Goal: Task Accomplishment & Management: Use online tool/utility

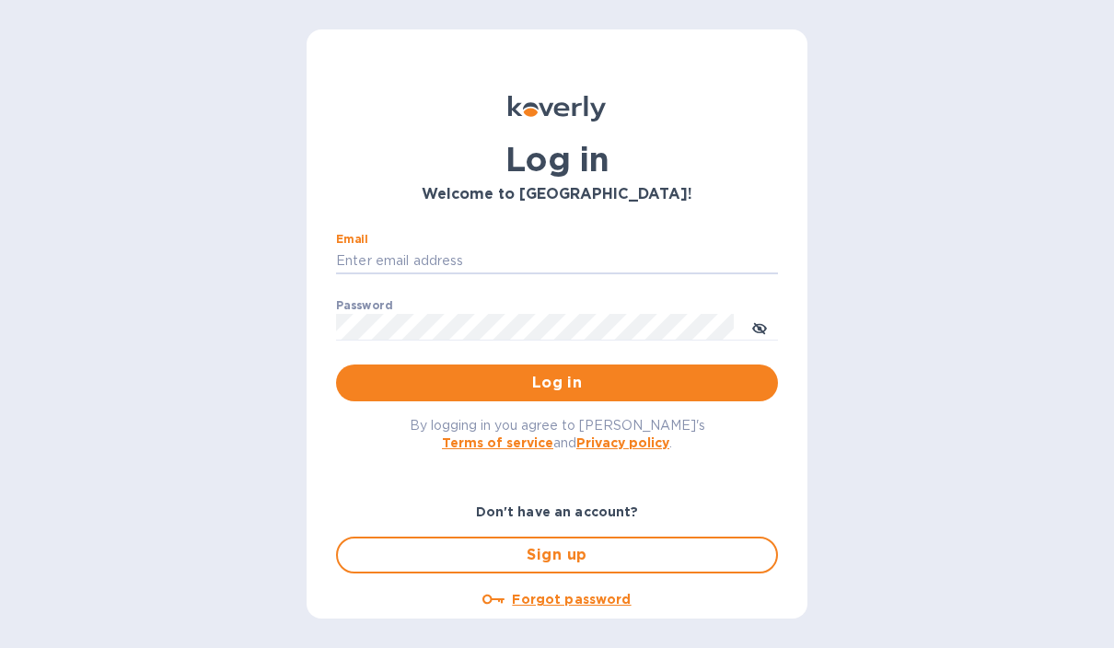
type input "[PERSON_NAME][EMAIL_ADDRESS][DOMAIN_NAME]"
click at [557, 382] on button "Log in" at bounding box center [557, 383] width 442 height 37
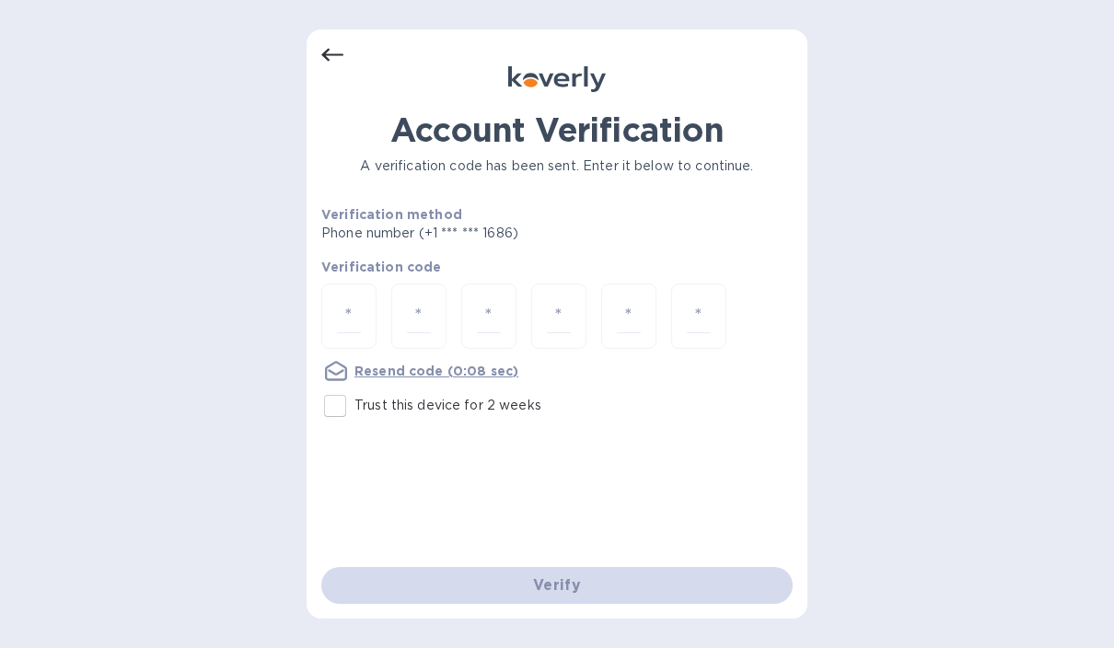
click at [344, 417] on input "Trust this device for 2 weeks" at bounding box center [335, 406] width 39 height 39
checkbox input "true"
click at [342, 311] on input "number" at bounding box center [349, 316] width 24 height 34
type input "7"
type input "2"
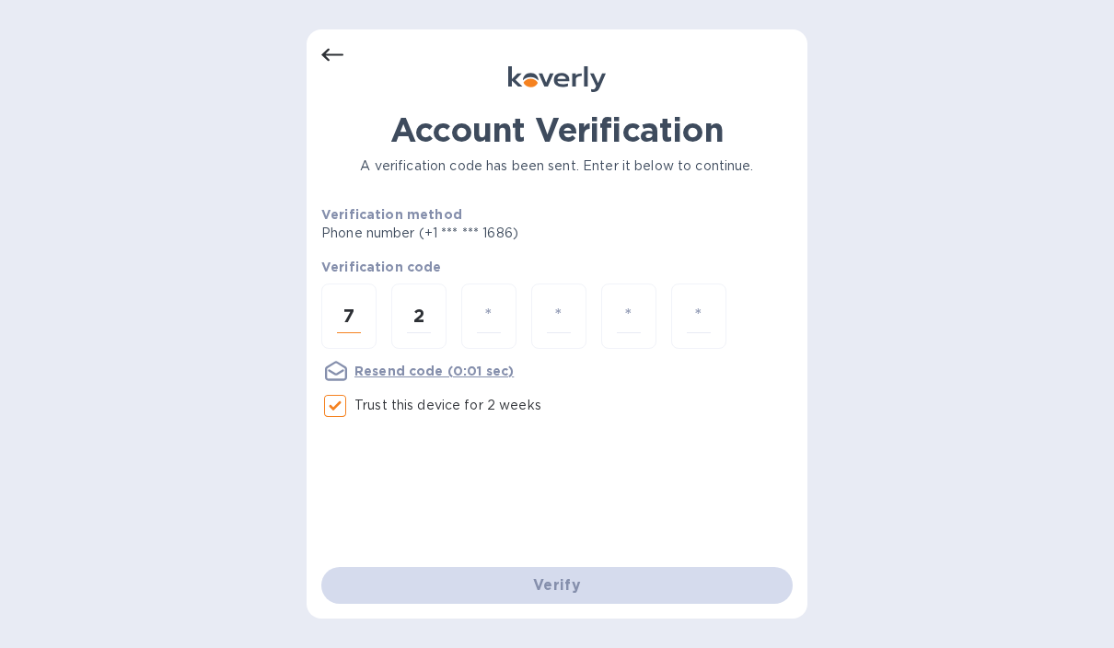
type input "8"
type input "7"
type input "2"
type input "4"
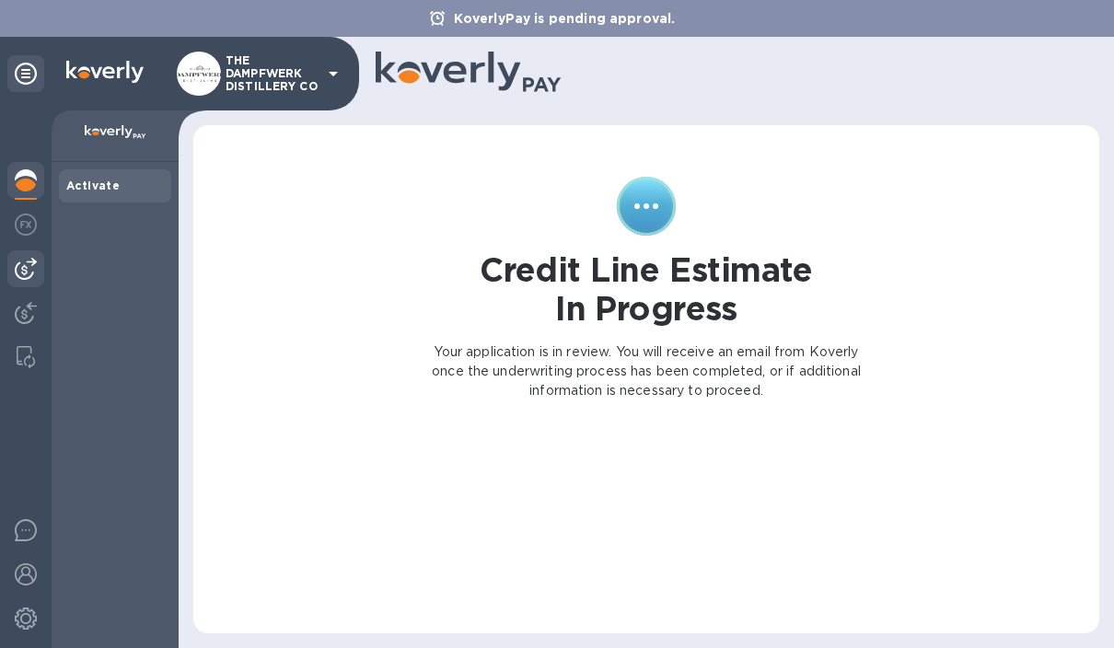
click at [21, 279] on img at bounding box center [26, 269] width 22 height 22
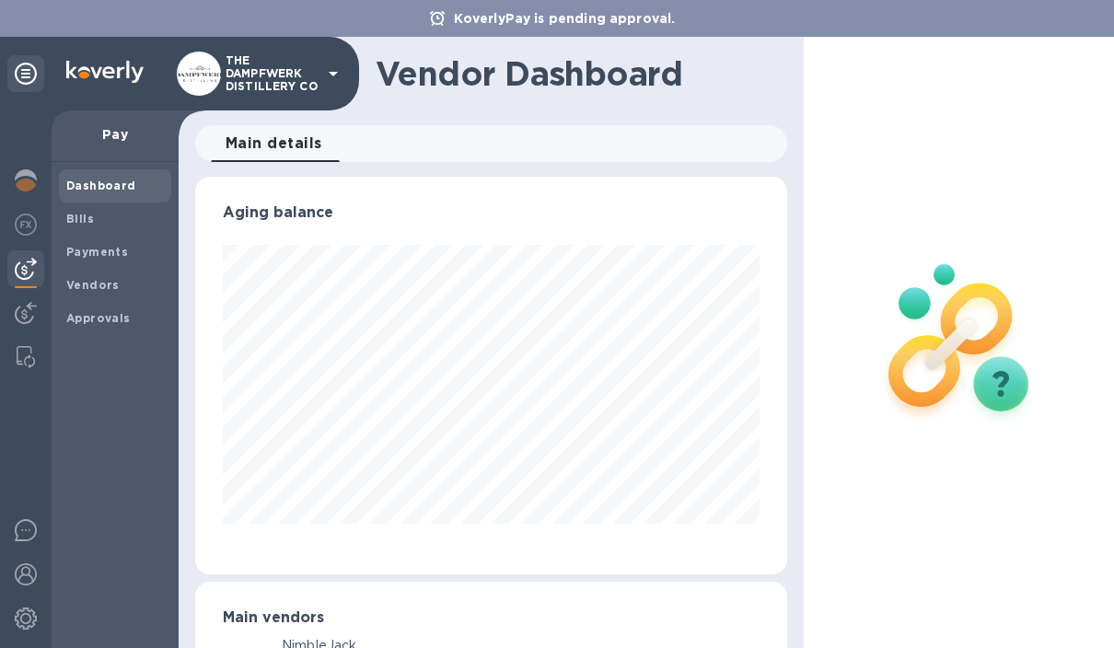
scroll to position [398, 591]
click at [76, 226] on span "Bills" at bounding box center [80, 219] width 28 height 18
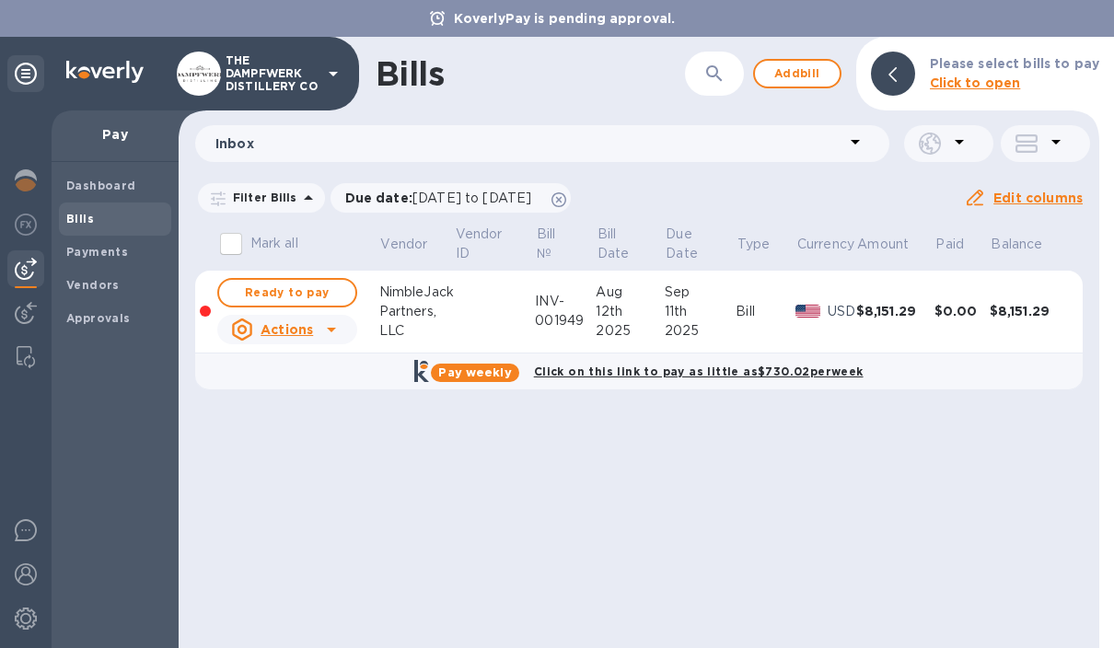
click at [280, 333] on u "Actions" at bounding box center [287, 329] width 52 height 15
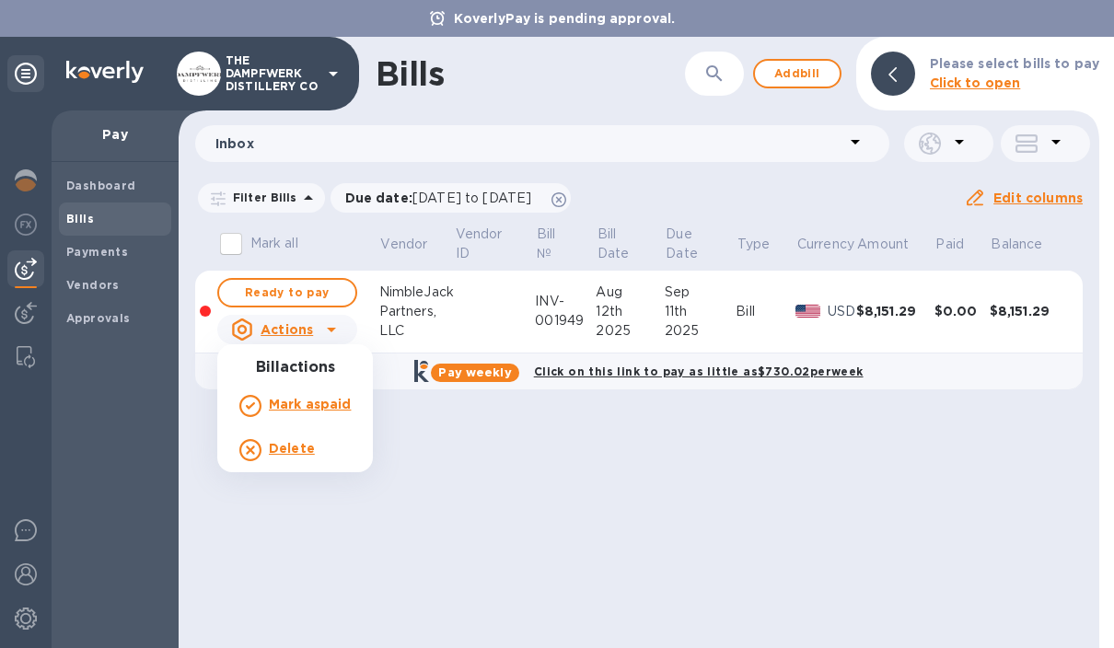
click at [346, 502] on div at bounding box center [557, 324] width 1114 height 648
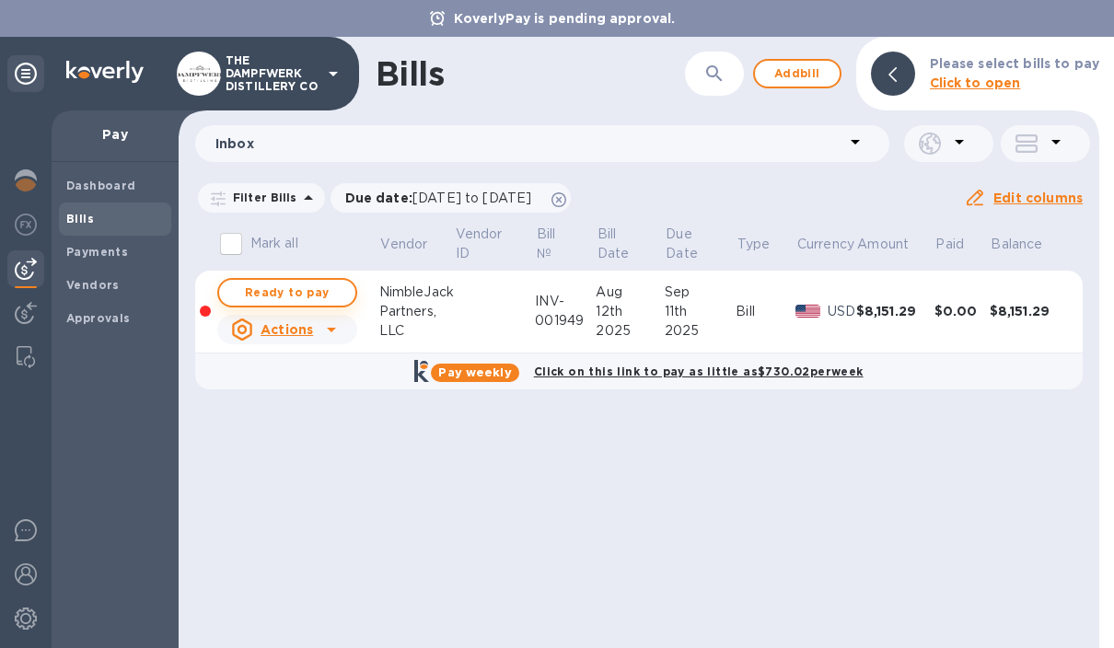
click at [265, 290] on span "Ready to pay" at bounding box center [287, 293] width 107 height 22
checkbox input "true"
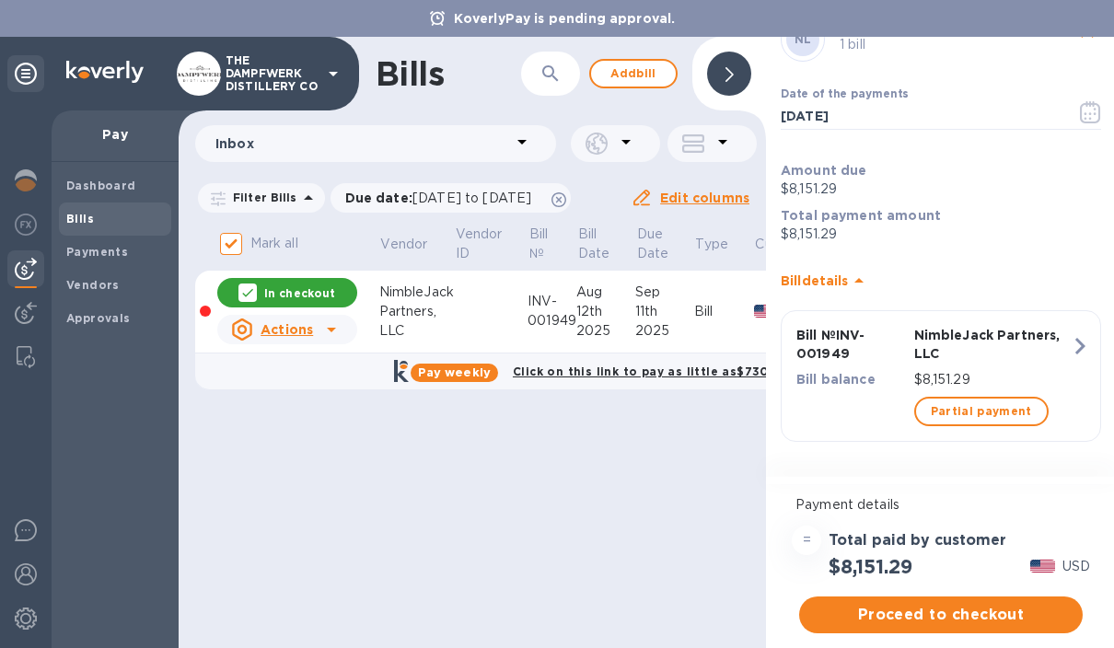
scroll to position [68, 0]
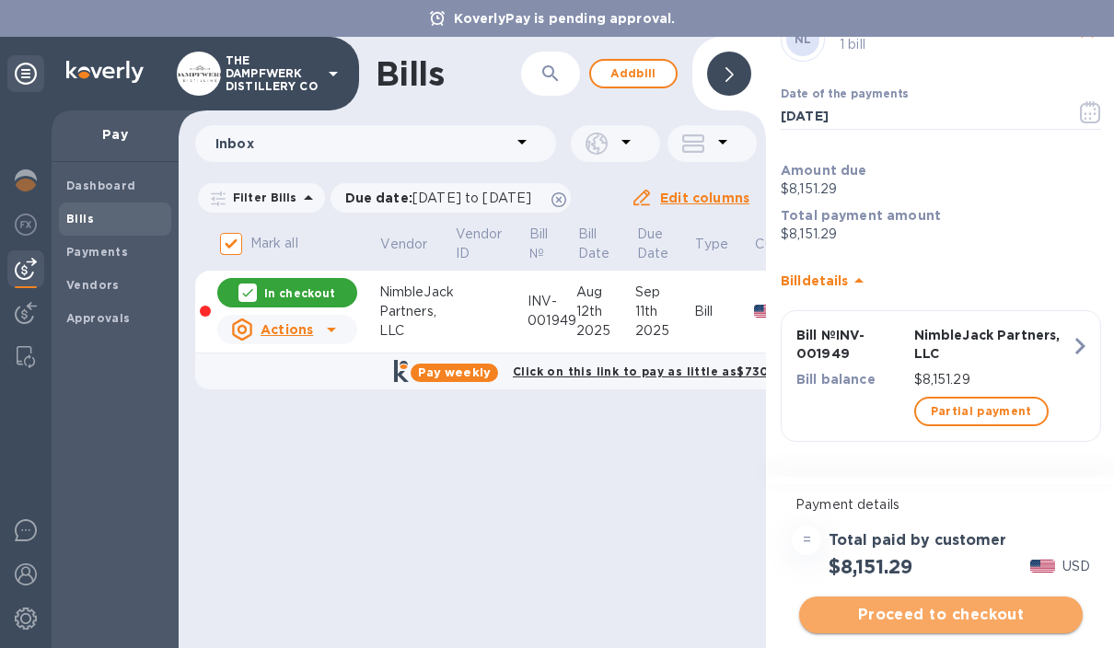
click at [993, 615] on span "Proceed to checkout" at bounding box center [941, 615] width 254 height 22
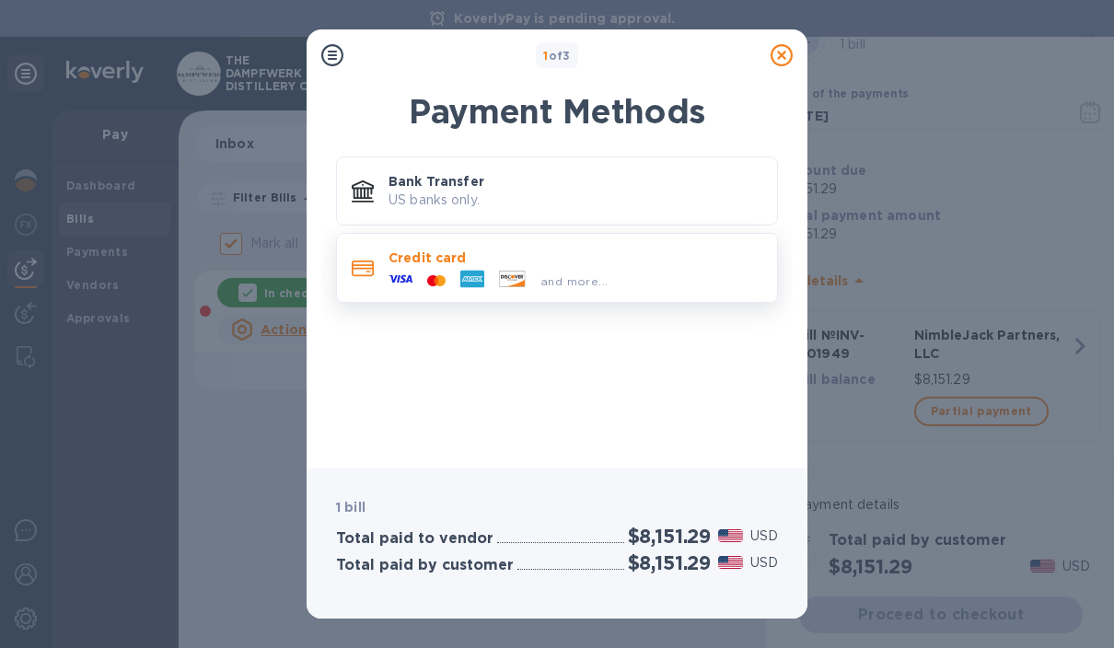
click at [630, 264] on p "Credit card" at bounding box center [575, 258] width 374 height 18
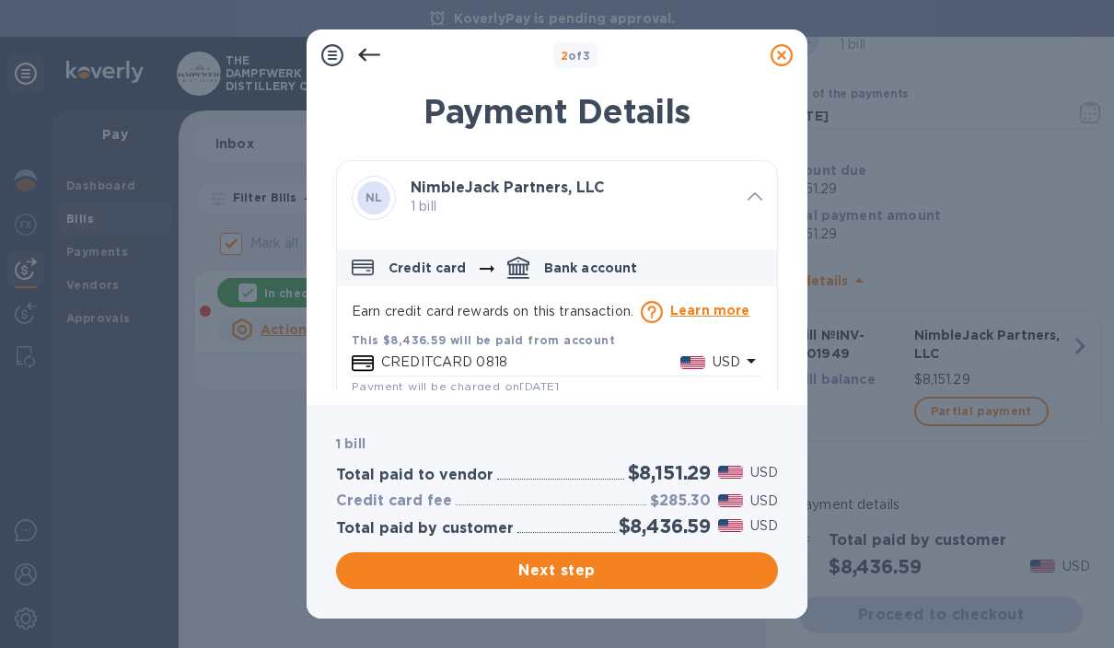
click at [723, 306] on p "Learn more" at bounding box center [710, 310] width 80 height 18
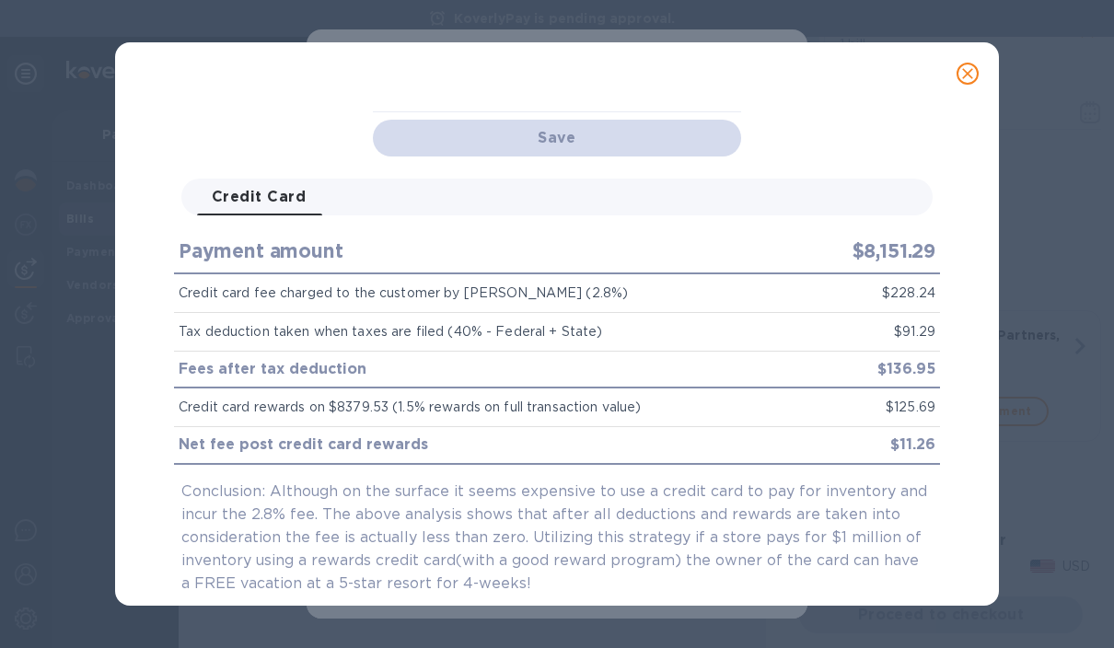
scroll to position [107, 0]
click at [970, 75] on icon "close" at bounding box center [967, 73] width 11 height 11
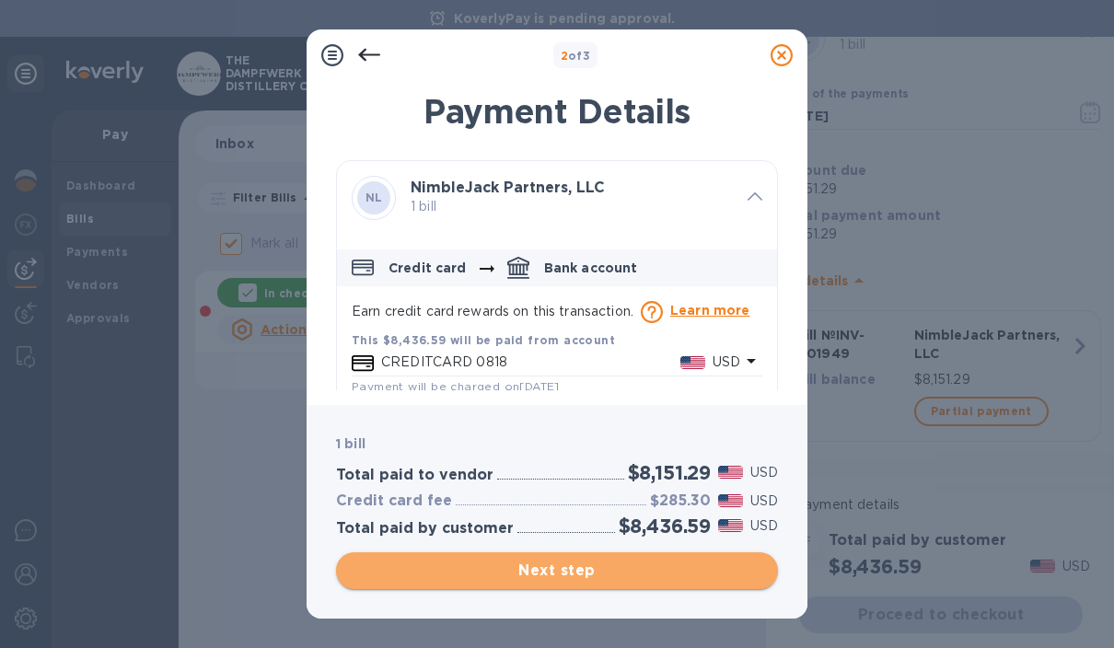
click at [619, 573] on span "Next step" at bounding box center [557, 571] width 412 height 22
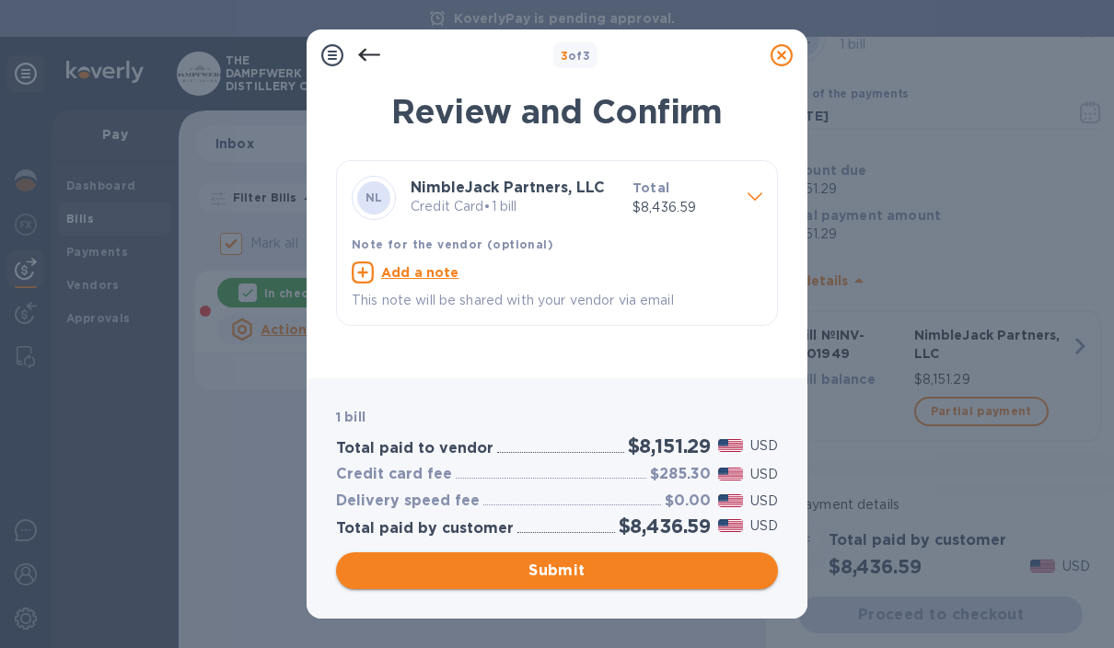
click at [581, 576] on span "Submit" at bounding box center [557, 571] width 412 height 22
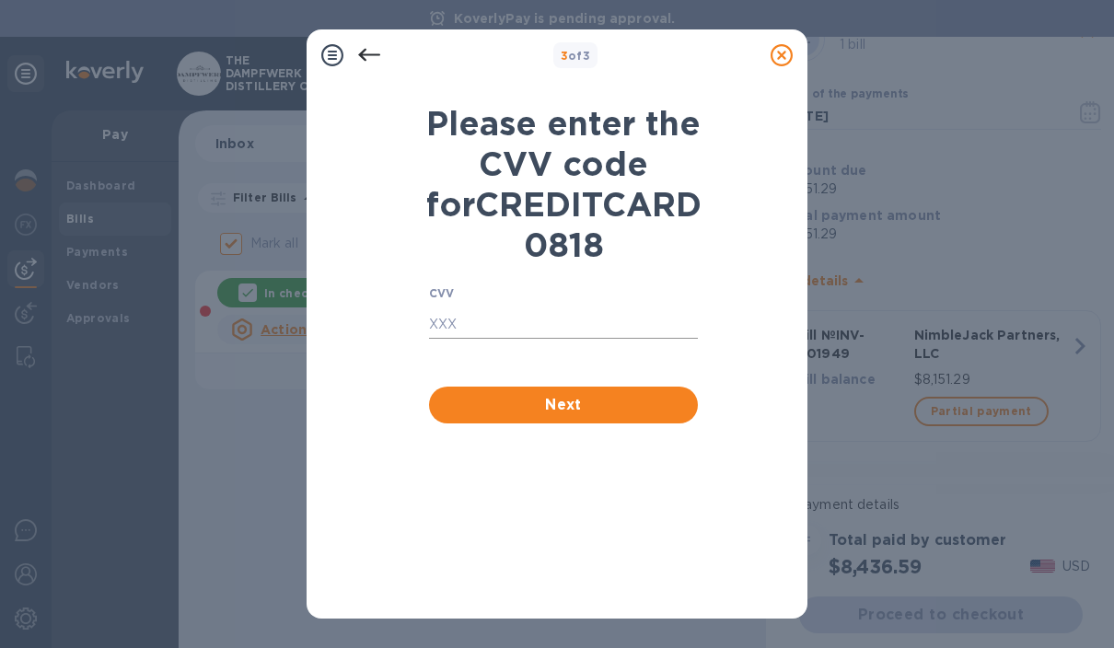
click at [476, 339] on input "text" at bounding box center [563, 325] width 269 height 28
type input "559"
click at [632, 416] on span "Next" at bounding box center [563, 405] width 239 height 22
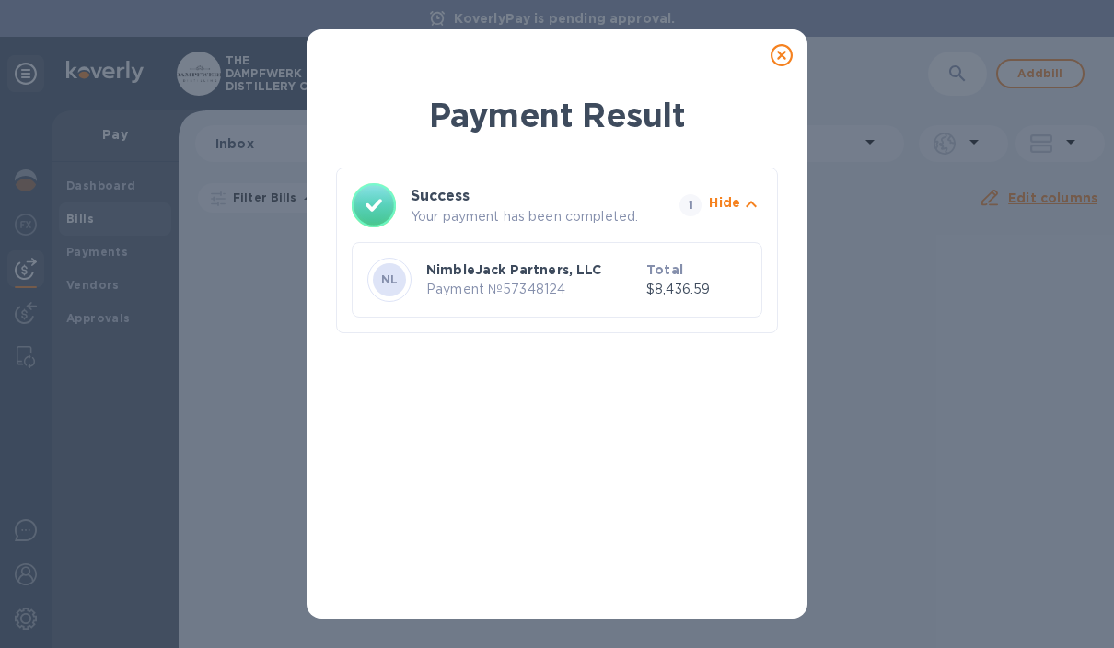
click at [790, 48] on icon at bounding box center [781, 55] width 22 height 22
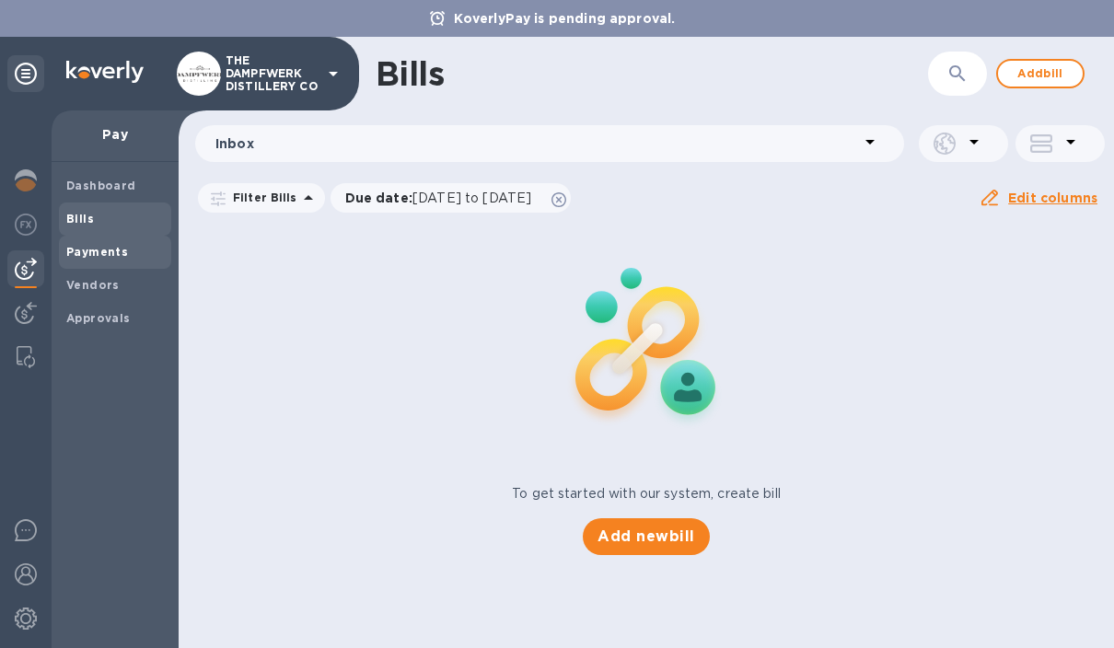
click at [89, 246] on b "Payments" at bounding box center [97, 252] width 62 height 14
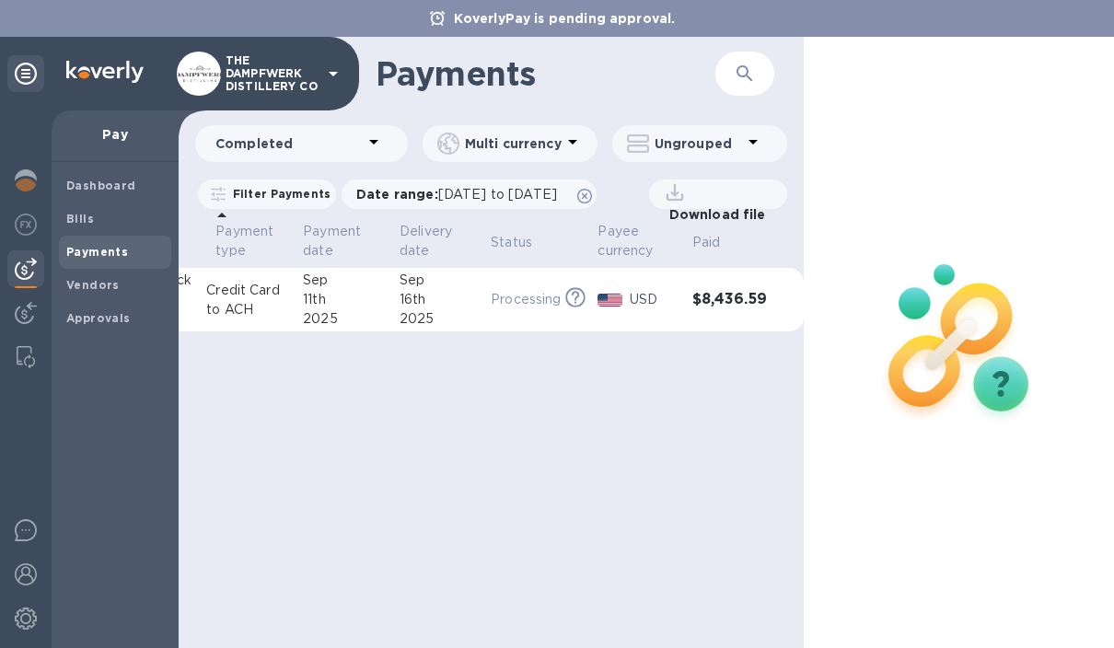
click at [688, 191] on icon at bounding box center [675, 192] width 26 height 26
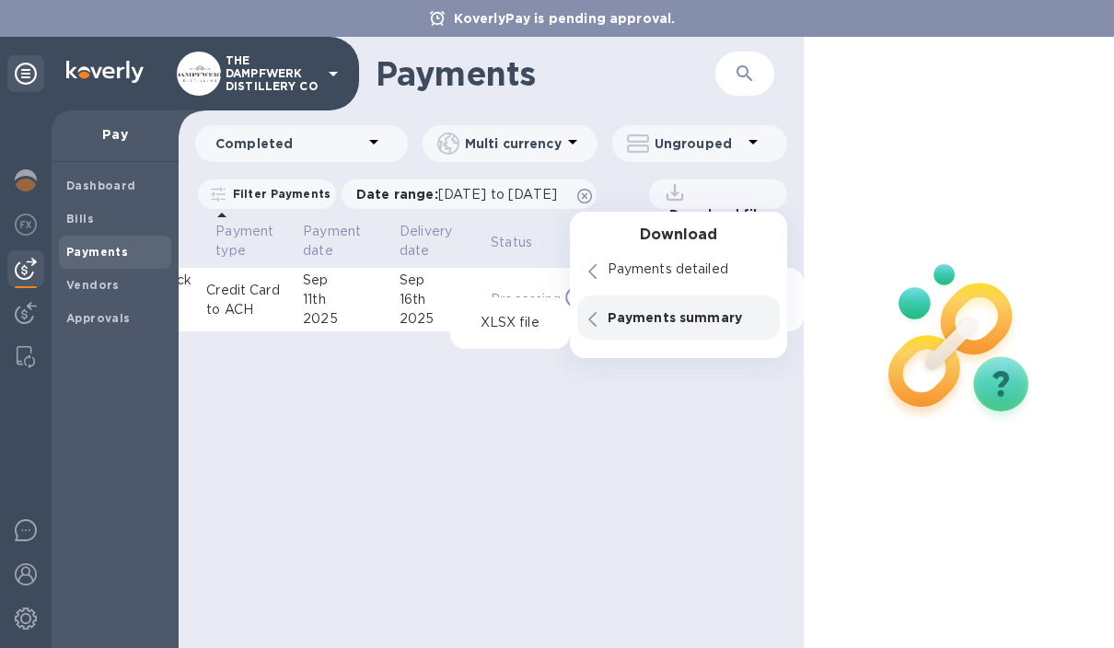
click at [677, 405] on div "Payments ​ Completed Multi currency Ungrouped Filter Payments Date range : 08/1…" at bounding box center [491, 342] width 625 height 611
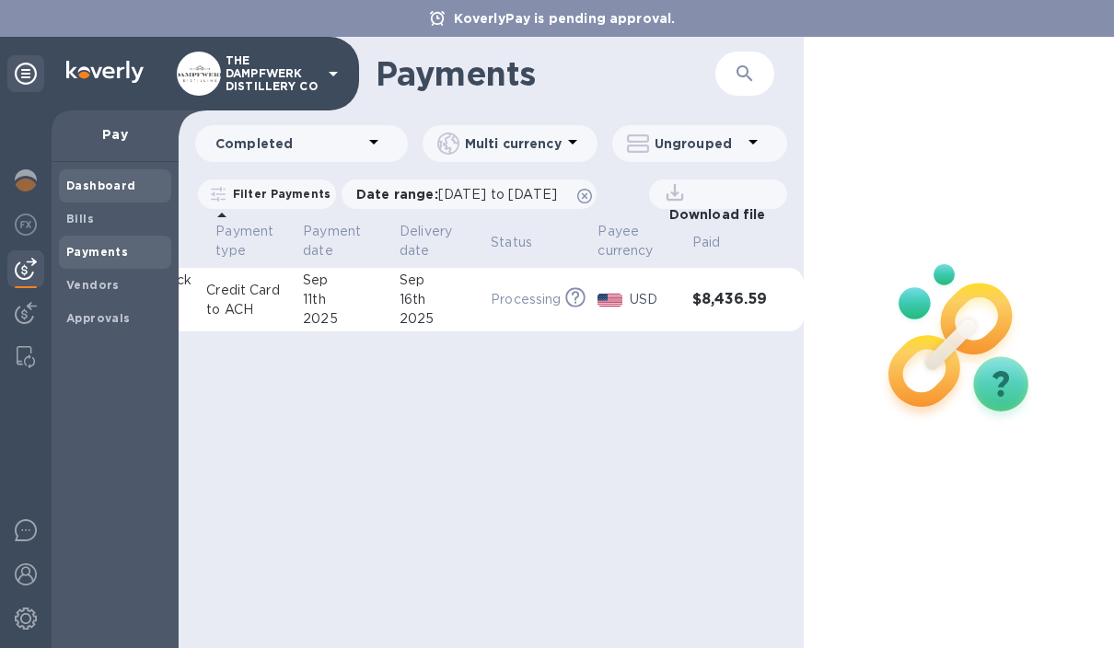
click at [95, 187] on b "Dashboard" at bounding box center [101, 186] width 70 height 14
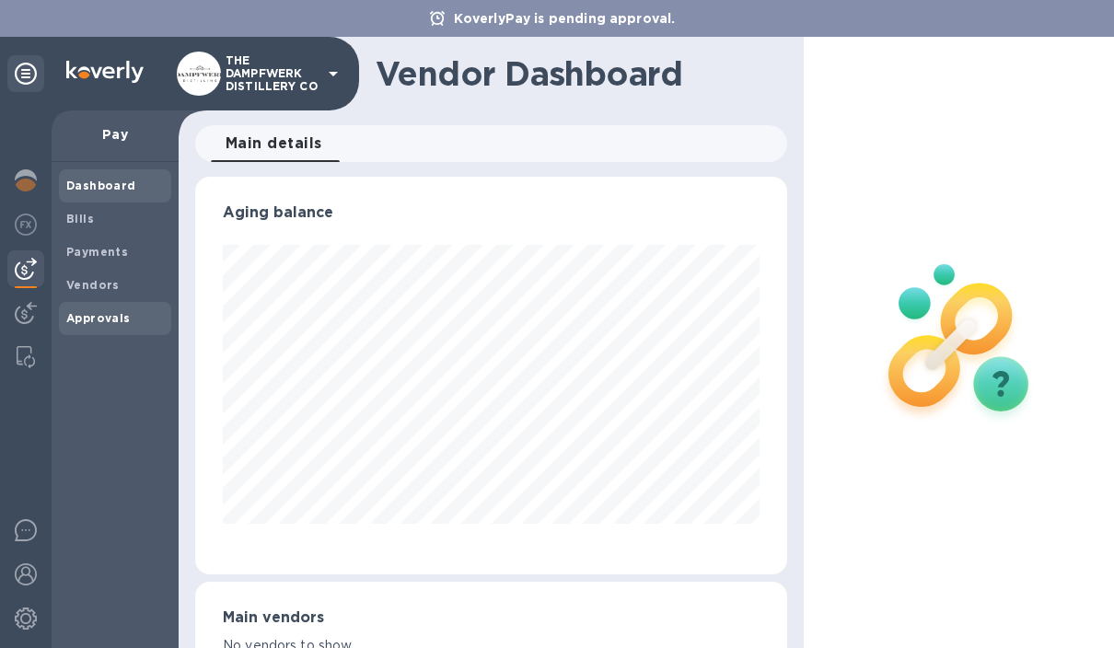
click at [77, 319] on b "Approvals" at bounding box center [98, 318] width 64 height 14
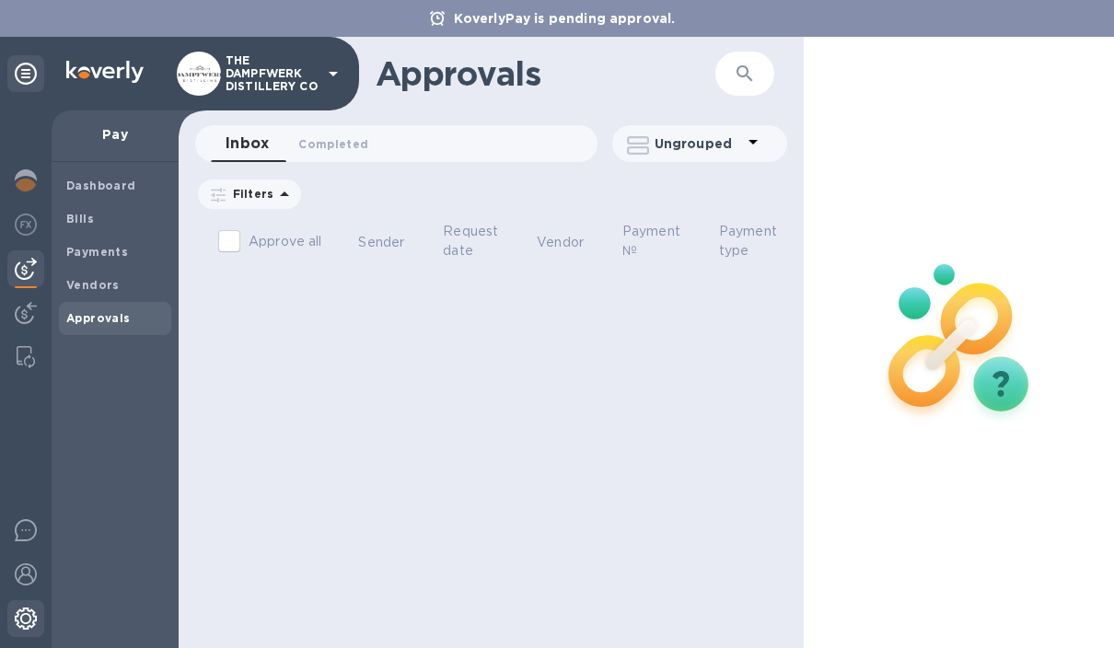
click at [23, 618] on img at bounding box center [26, 619] width 22 height 22
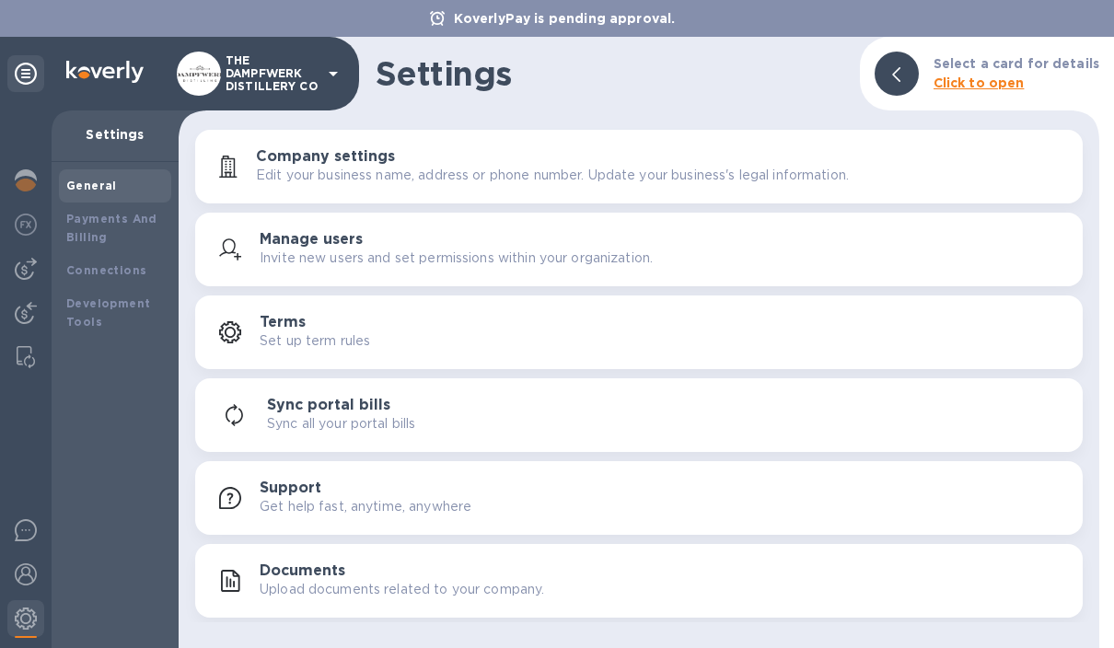
click at [981, 88] on b "Click to open" at bounding box center [978, 82] width 91 height 15
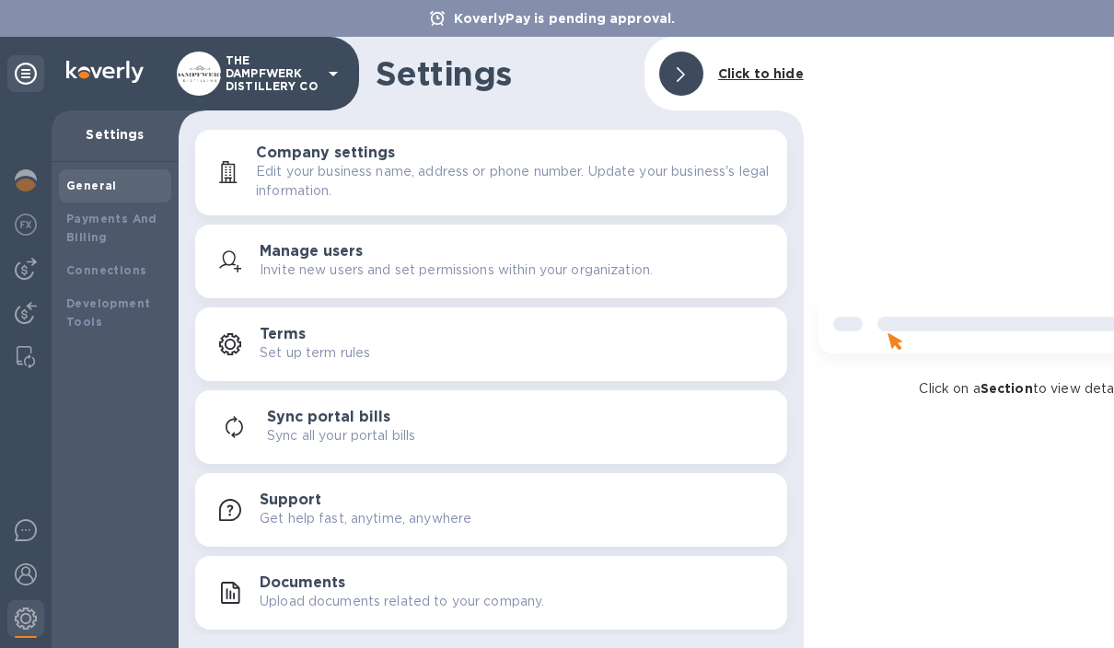
click at [254, 356] on div "Terms Set up term rules" at bounding box center [491, 344] width 570 height 44
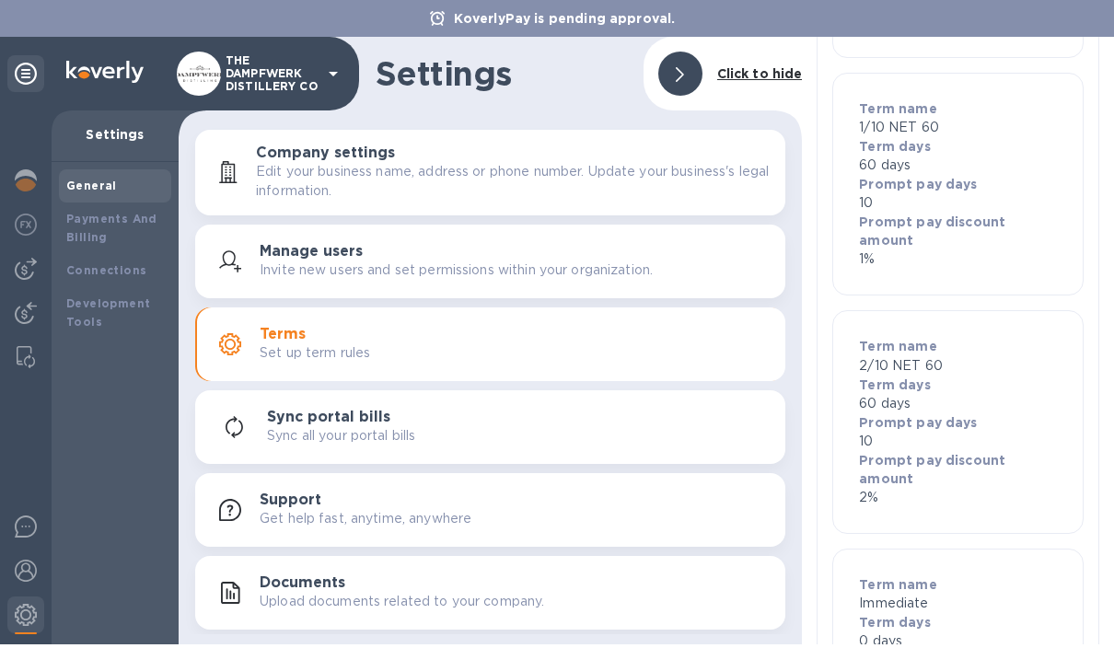
scroll to position [404, 0]
